Goal: Task Accomplishment & Management: Use online tool/utility

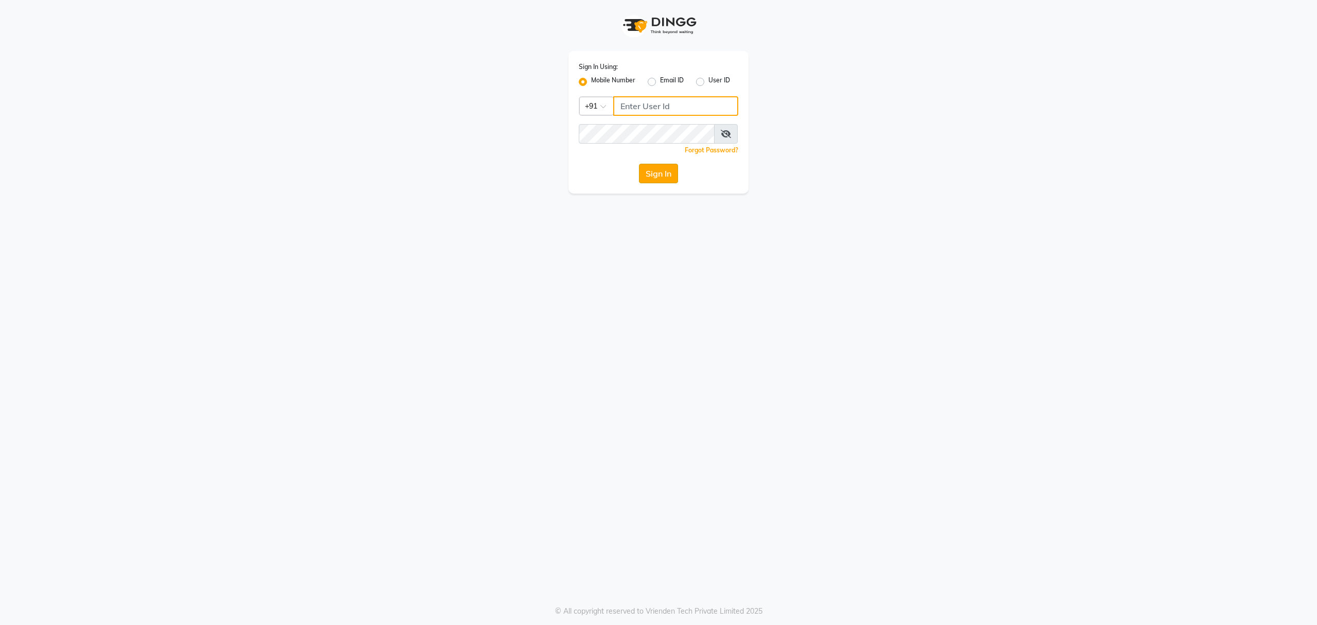
type input "8010688556"
click at [647, 175] on button "Sign In" at bounding box center [658, 174] width 39 height 20
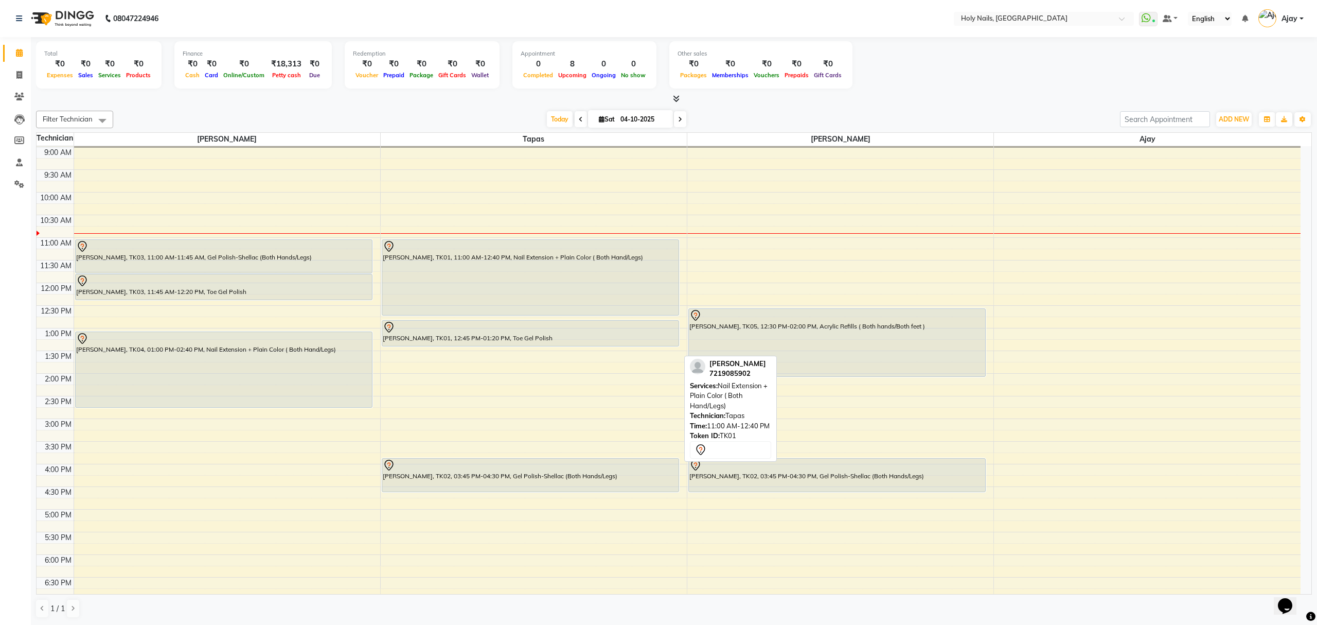
scroll to position [68, 0]
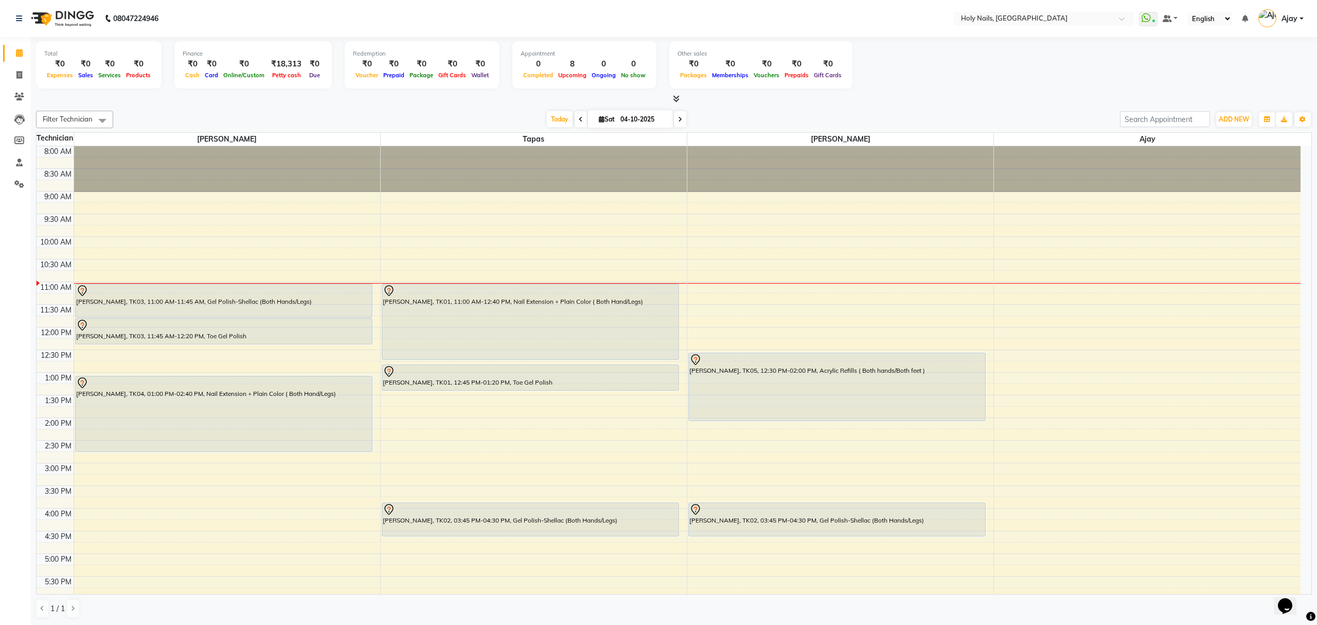
scroll to position [68, 0]
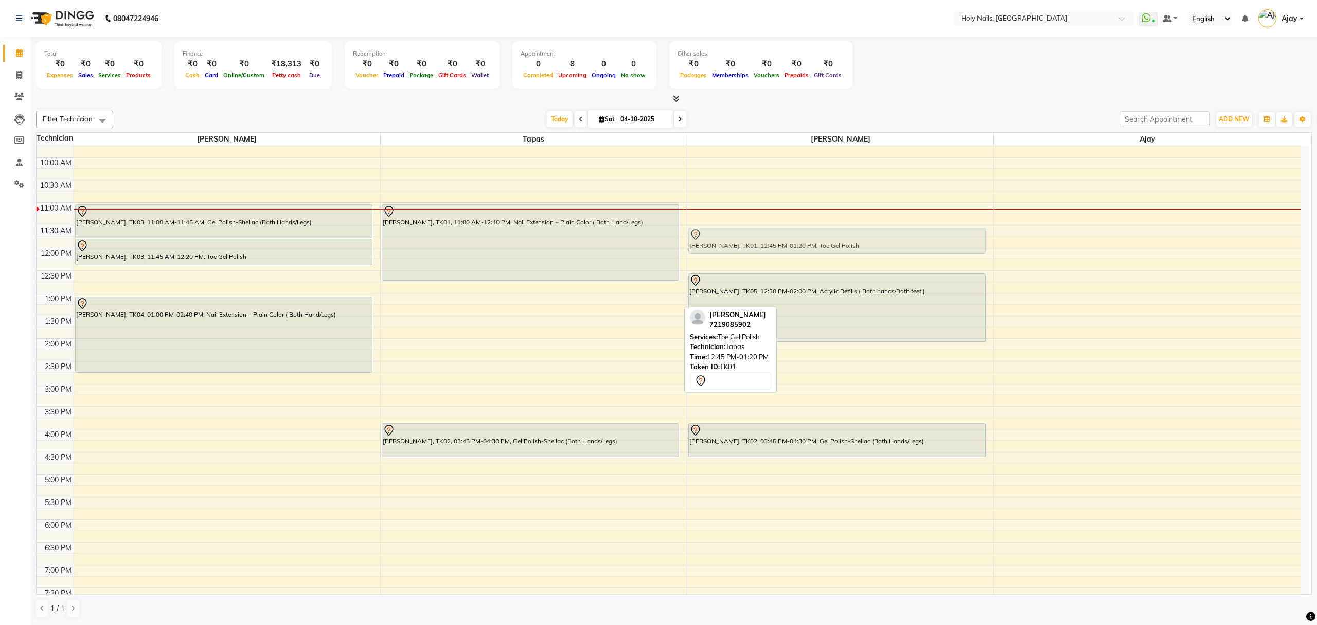
drag, startPoint x: 578, startPoint y: 295, endPoint x: 762, endPoint y: 237, distance: 193.3
click at [762, 237] on tr "[PERSON_NAME], TK03, 11:00 AM-11:45 AM, Gel Polish-Shellac (Both Hands/Legs) [P…" at bounding box center [669, 361] width 1264 height 588
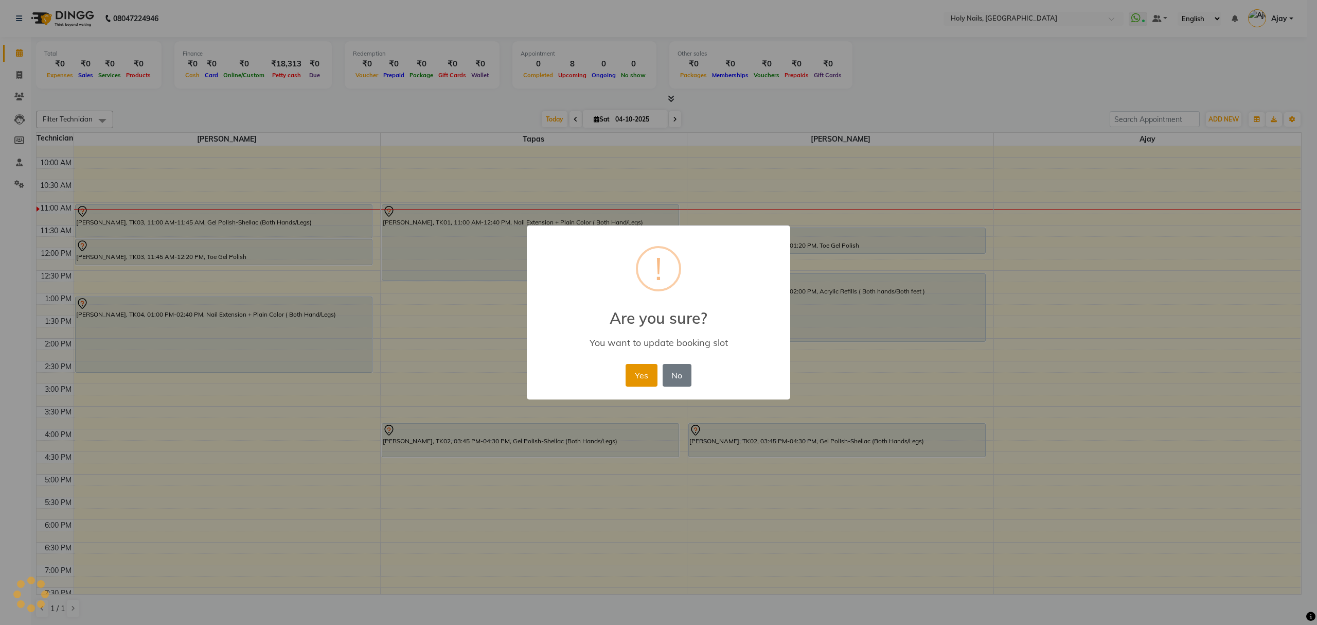
click at [643, 377] on button "Yes" at bounding box center [641, 375] width 31 height 23
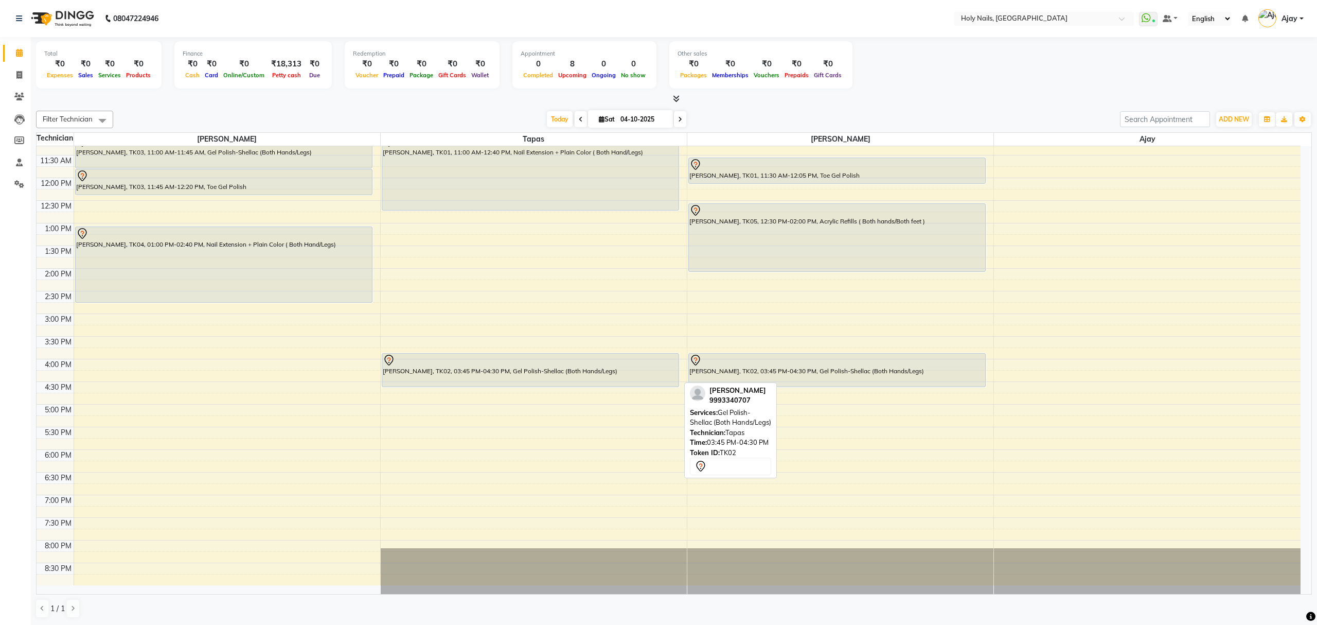
scroll to position [12, 0]
